Goal: Book appointment/travel/reservation: Book appointment/travel/reservation

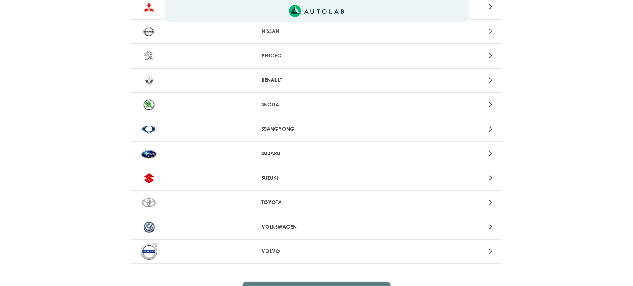
scroll to position [749, 0]
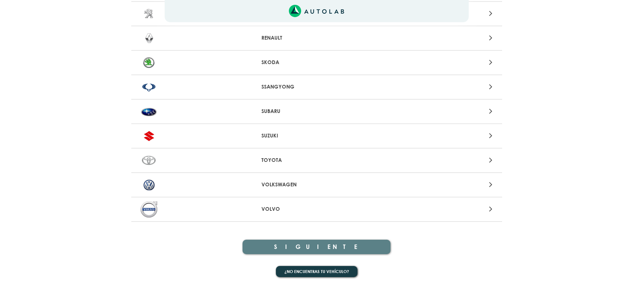
click at [282, 183] on p "VOLKSWAGEN" at bounding box center [316, 185] width 110 height 8
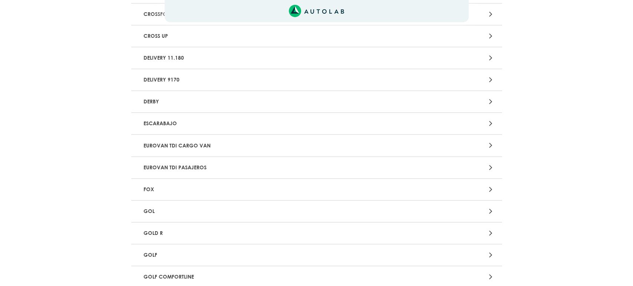
scroll to position [398, 0]
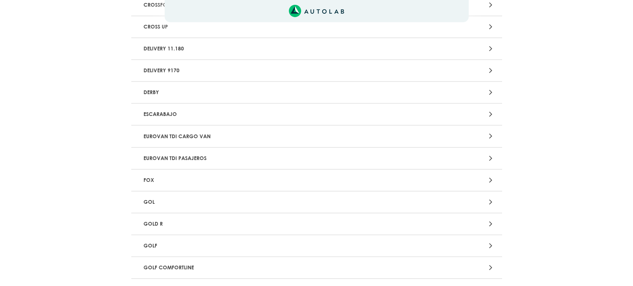
click at [153, 200] on p "GOL" at bounding box center [255, 202] width 231 height 14
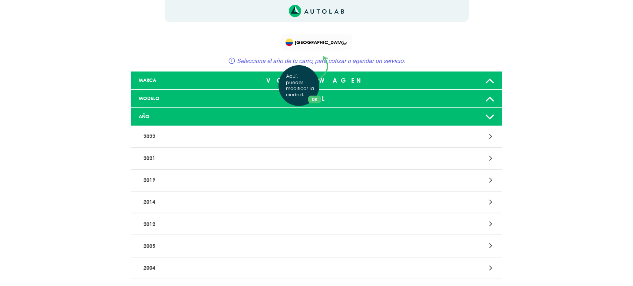
click at [150, 159] on div "Aquí, puedes modificar la ciudad. OK .aex,.bex{fill:none!important;stroke:#50c4…" at bounding box center [316, 143] width 633 height 286
click at [493, 162] on div at bounding box center [437, 158] width 121 height 10
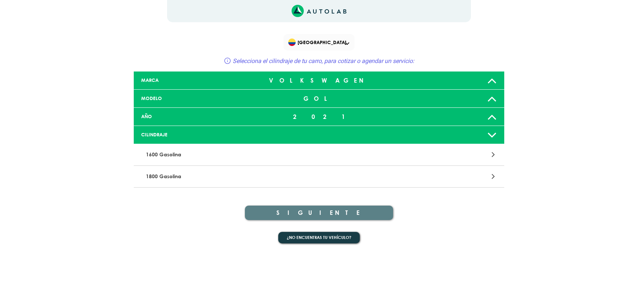
click at [175, 154] on p "1600 Gasolina" at bounding box center [258, 155] width 231 height 14
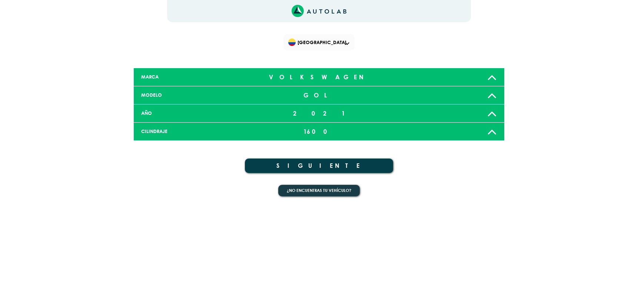
click at [327, 170] on button "SIGUIENTE" at bounding box center [319, 166] width 148 height 14
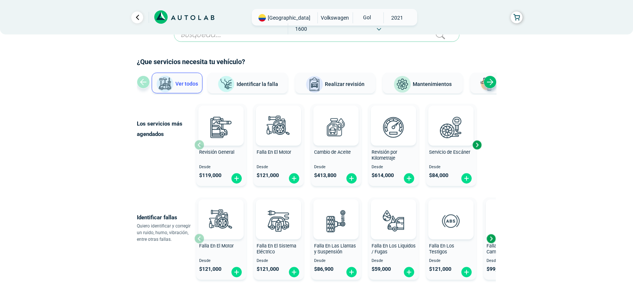
scroll to position [18, 0]
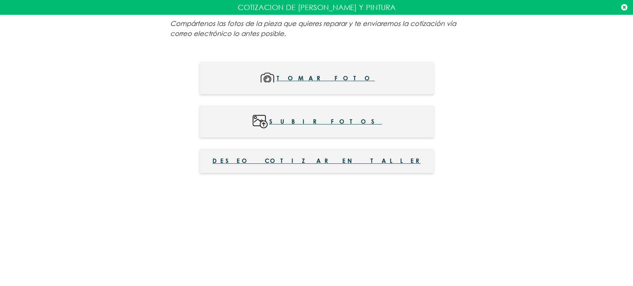
click at [622, 8] on icon at bounding box center [624, 7] width 6 height 7
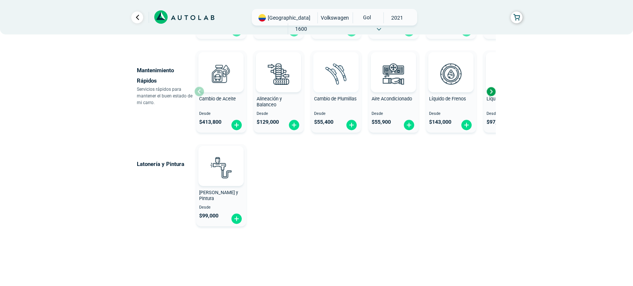
scroll to position [455, 0]
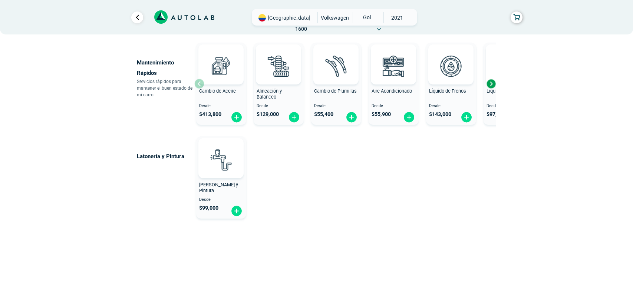
click at [225, 186] on span "[PERSON_NAME] y Pintura" at bounding box center [218, 188] width 39 height 12
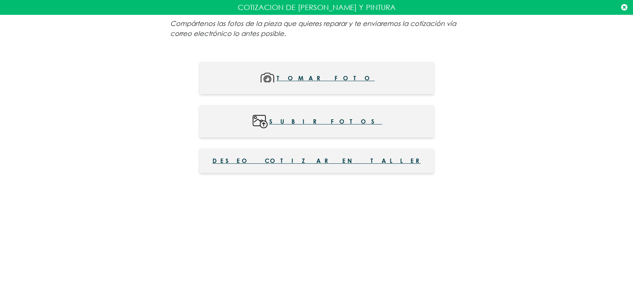
click at [333, 122] on span "Subir fotos" at bounding box center [325, 121] width 113 height 17
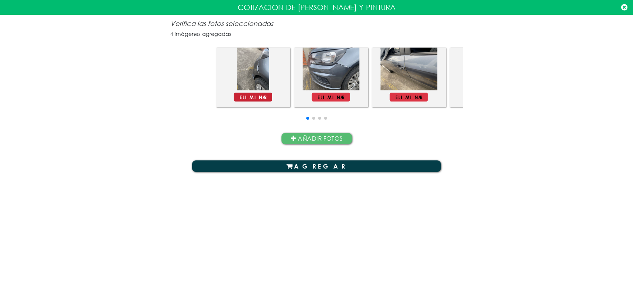
click at [216, 103] on div "Eliminar" at bounding box center [253, 83] width 74 height 78
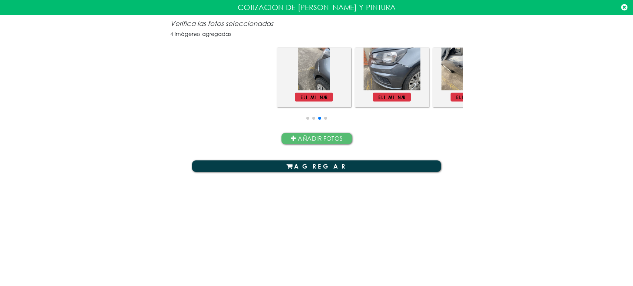
click at [587, 115] on div "Verifica las fotos seleccionadas 4 imágenes agregadas Eliminar Eliminar Eliminar" at bounding box center [316, 109] width 633 height 189
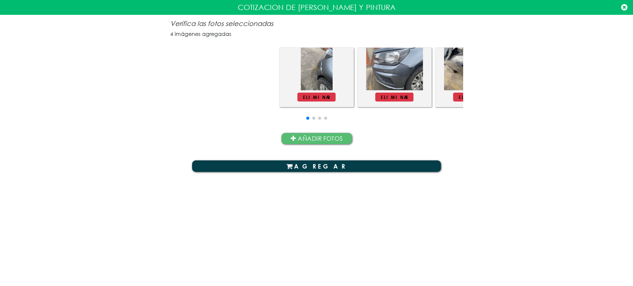
click at [323, 166] on button "AGREGAR" at bounding box center [316, 165] width 249 height 11
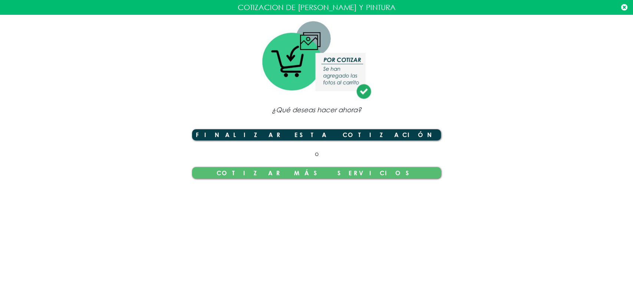
click at [322, 136] on button "Finalizar esta cotización" at bounding box center [316, 134] width 249 height 11
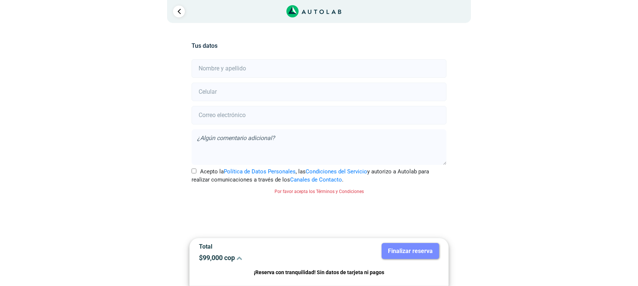
click at [245, 66] on input "text" at bounding box center [319, 68] width 255 height 19
type input "[PERSON_NAME]"
click at [315, 93] on input "number" at bounding box center [319, 92] width 255 height 19
type input "3108813614"
click at [282, 122] on input "email" at bounding box center [319, 115] width 255 height 19
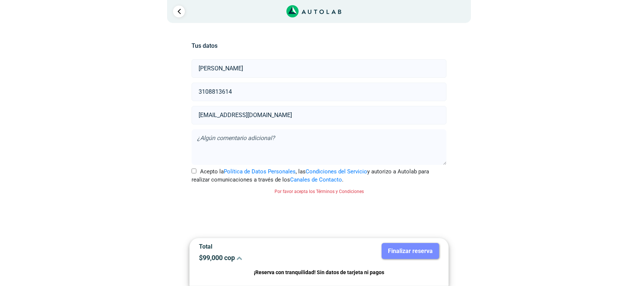
type input "[EMAIL_ADDRESS][DOMAIN_NAME]"
click at [281, 138] on textarea at bounding box center [319, 147] width 255 height 36
type textarea "Hola, quiero cotizar"
click at [295, 117] on input "[EMAIL_ADDRESS][DOMAIN_NAME]" at bounding box center [319, 115] width 255 height 19
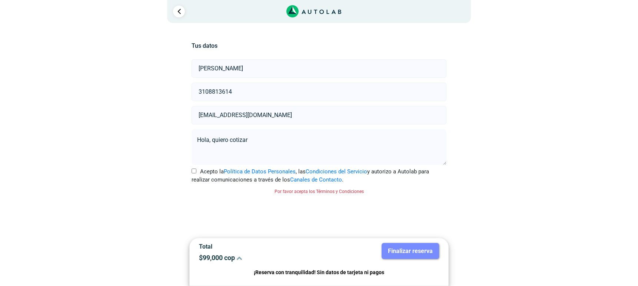
click at [295, 117] on input "[EMAIL_ADDRESS][DOMAIN_NAME]" at bounding box center [319, 115] width 255 height 19
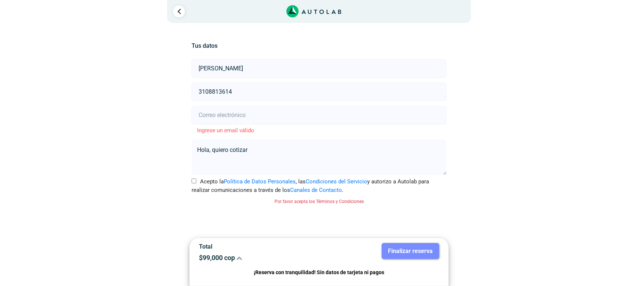
paste input "[EMAIL_ADDRESS][DOMAIN_NAME]"
type input "[EMAIL_ADDRESS][DOMAIN_NAME]"
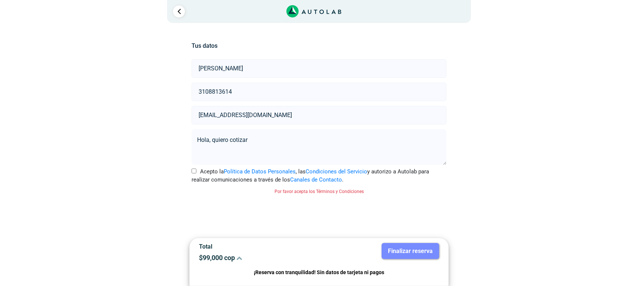
click at [292, 141] on textarea "Hola, quiero cotizar" at bounding box center [319, 147] width 255 height 36
click at [376, 108] on input "[EMAIL_ADDRESS][DOMAIN_NAME]" at bounding box center [319, 115] width 255 height 19
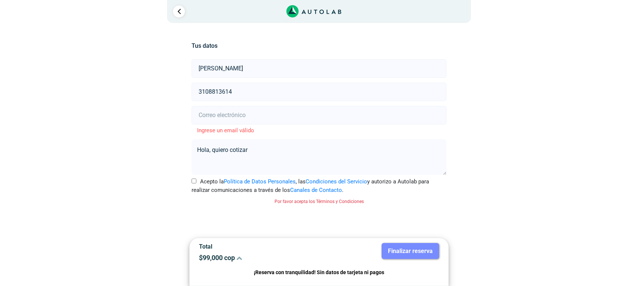
click at [377, 119] on input "email" at bounding box center [319, 115] width 255 height 19
click at [301, 157] on textarea "Hola, quiero cotizar" at bounding box center [319, 157] width 255 height 36
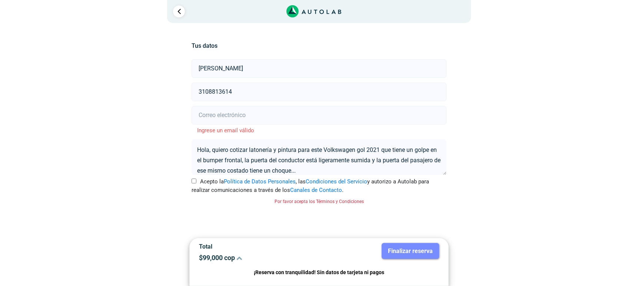
type textarea "Hola, quiero cotizar latonería y pintura para este Volkswagen gol 2021 que tien…"
drag, startPoint x: 341, startPoint y: 252, endPoint x: 336, endPoint y: 253, distance: 4.9
click at [341, 252] on div "Finalizar reserva" at bounding box center [382, 255] width 126 height 24
click at [239, 260] on icon at bounding box center [239, 258] width 6 height 6
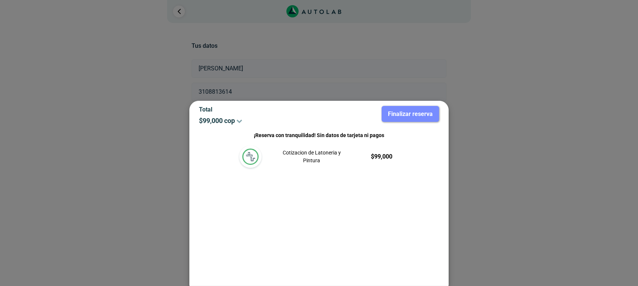
click at [238, 119] on p "$ 99,000 cop" at bounding box center [256, 121] width 115 height 8
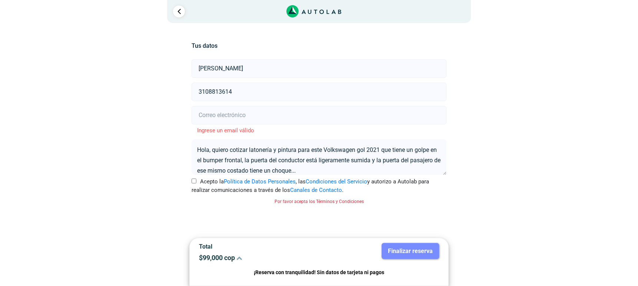
click at [286, 119] on input "email" at bounding box center [319, 115] width 255 height 19
paste input "[EMAIL_ADDRESS][DOMAIN_NAME]"
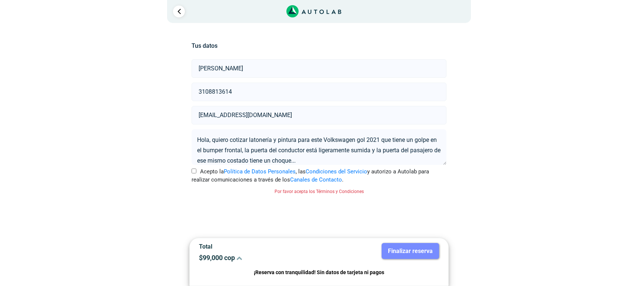
type input "[EMAIL_ADDRESS][DOMAIN_NAME]"
click at [195, 171] on input "Acepto la Política de Datos Personales , las Condiciones del Servicio y autoriz…" at bounding box center [194, 171] width 5 height 5
checkbox input "true"
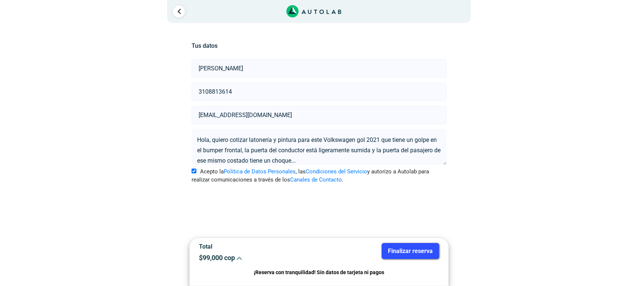
click at [333, 160] on textarea "Hola, quiero cotizar latonería y pintura para este Volkswagen gol 2021 que tien…" at bounding box center [319, 147] width 255 height 36
click at [314, 162] on textarea "Hola, quiero cotizar latonería y pintura para este Volkswagen gol 2021 que tien…" at bounding box center [319, 147] width 255 height 36
type textarea "Hola, quiero cotizar latonería y pintura para este Volkswagen gol 2021 que tien…"
click at [397, 252] on button "Finalizar reserva" at bounding box center [410, 251] width 57 height 16
